Goal: Task Accomplishment & Management: Manage account settings

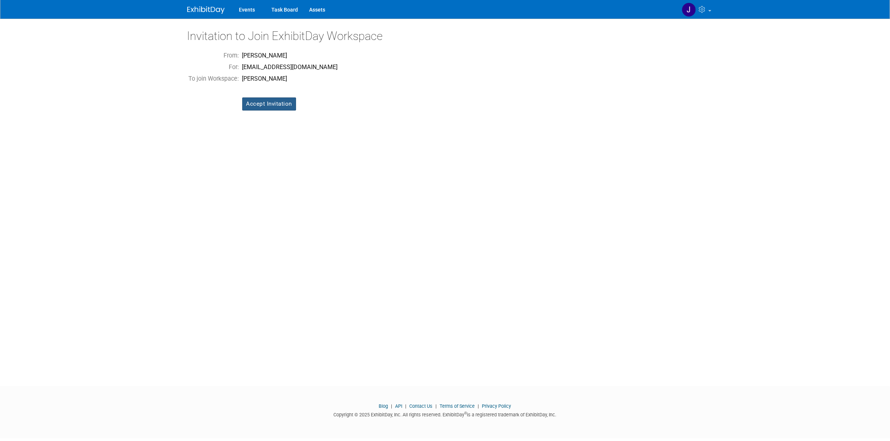
click at [274, 107] on input "Accept Invitation" at bounding box center [269, 104] width 54 height 13
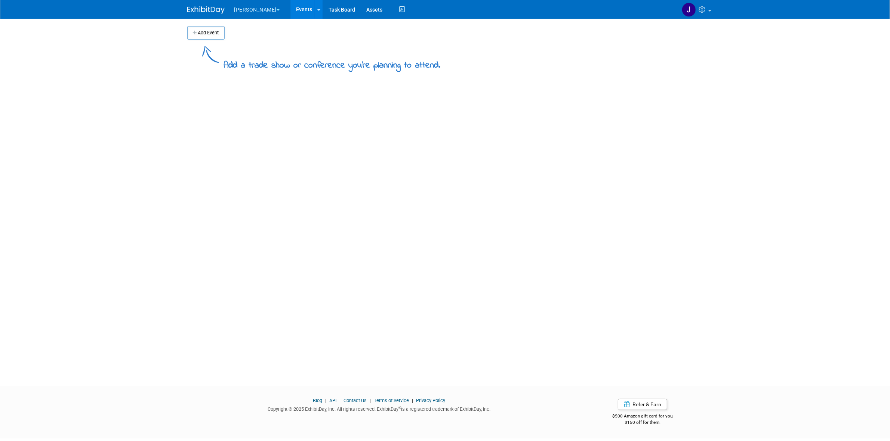
click at [240, 15] on button "[PERSON_NAME]" at bounding box center [262, 8] width 56 height 16
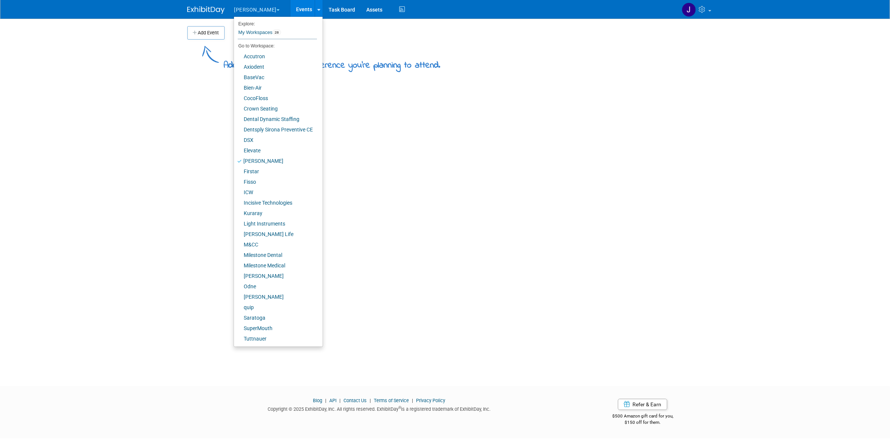
drag, startPoint x: 243, startPoint y: 9, endPoint x: 238, endPoint y: 10, distance: 5.7
click at [243, 9] on button "[PERSON_NAME]" at bounding box center [262, 8] width 56 height 16
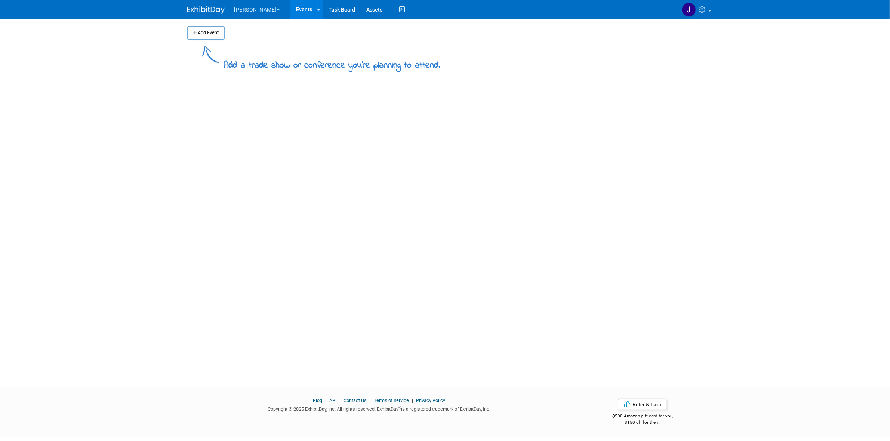
click at [276, 9] on span "button" at bounding box center [277, 9] width 3 height 1
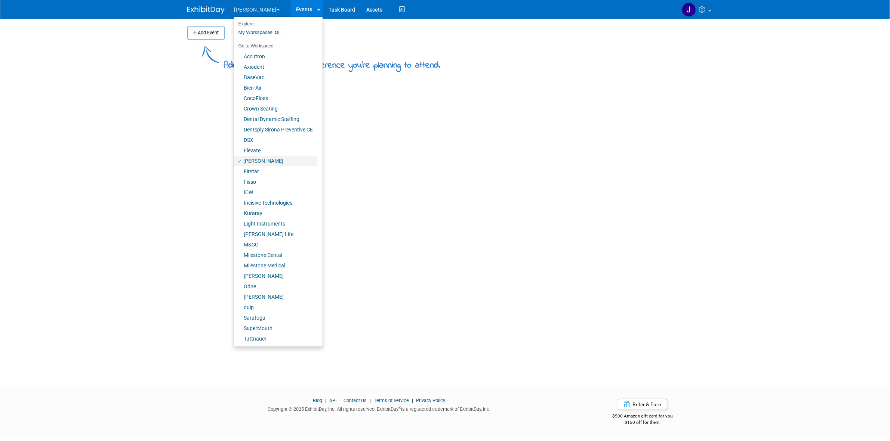
click at [260, 163] on link "[PERSON_NAME]" at bounding box center [275, 161] width 83 height 10
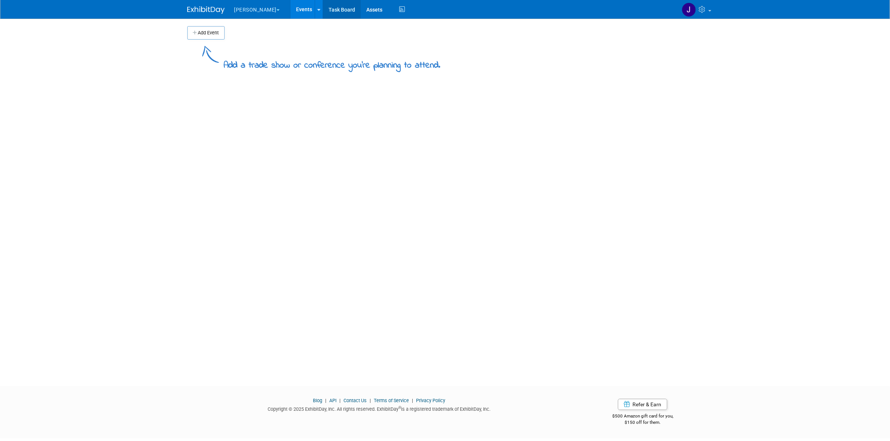
click at [323, 7] on link "Task Board" at bounding box center [342, 9] width 38 height 19
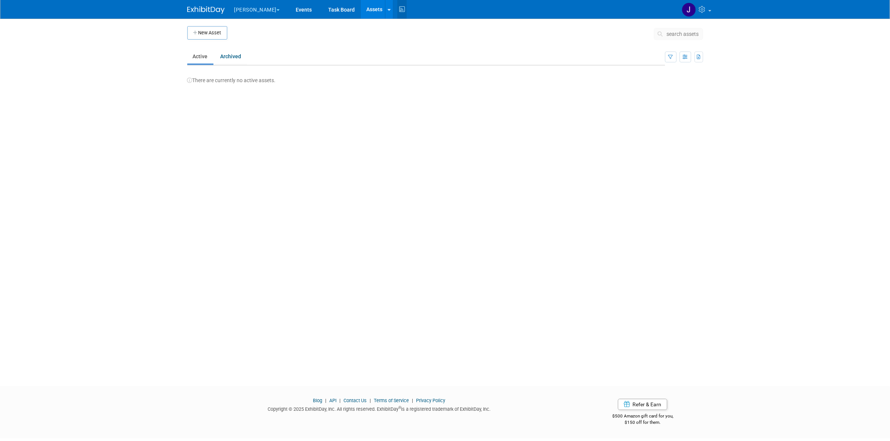
click at [397, 8] on icon at bounding box center [401, 10] width 9 height 12
click at [360, 8] on link "Assets" at bounding box center [373, 9] width 27 height 19
click at [397, 4] on icon at bounding box center [401, 10] width 9 height 12
click at [684, 42] on icon "button" at bounding box center [682, 41] width 5 height 5
click at [709, 13] on link at bounding box center [695, 9] width 37 height 19
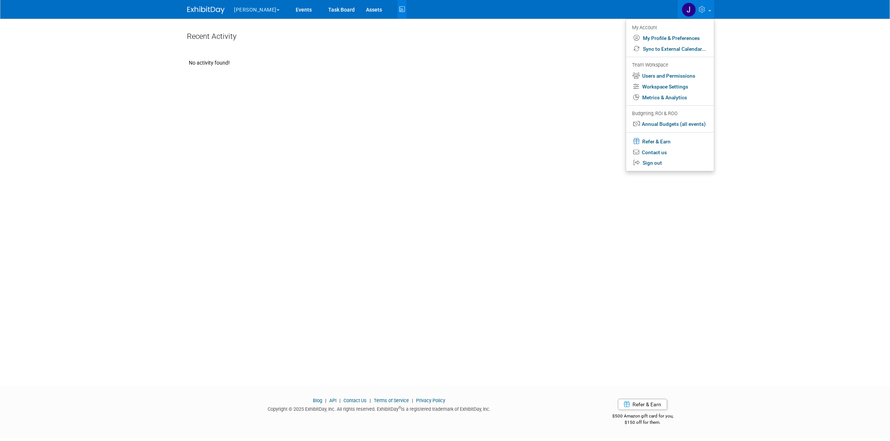
click at [485, 38] on div "Recent Activity" at bounding box center [407, 38] width 440 height 20
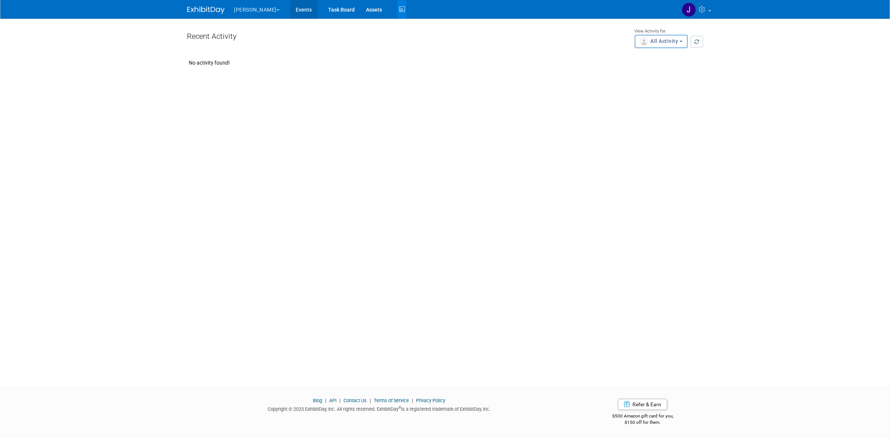
click at [290, 11] on link "Events" at bounding box center [303, 9] width 27 height 19
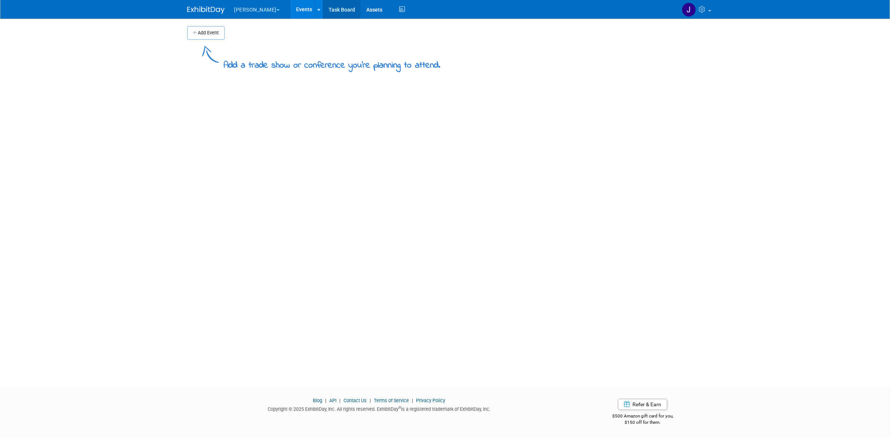
click at [323, 10] on link "Task Board" at bounding box center [342, 9] width 38 height 19
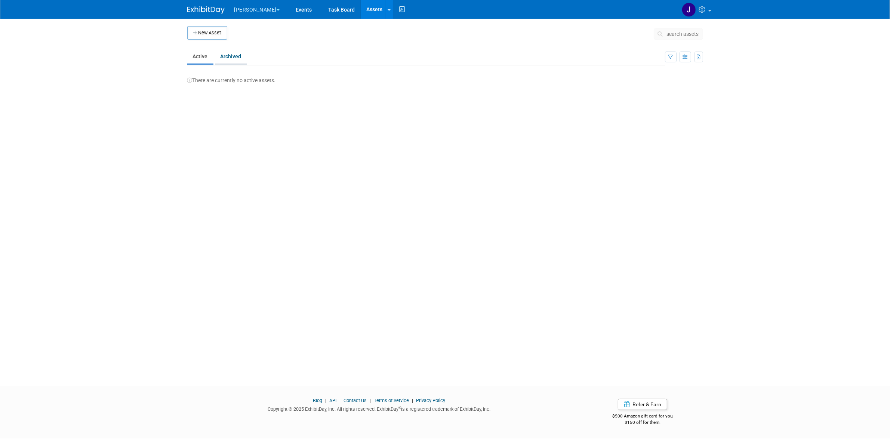
click at [220, 60] on link "Archived" at bounding box center [231, 56] width 32 height 14
click at [206, 60] on link "Active" at bounding box center [200, 56] width 26 height 14
